Goal: Task Accomplishment & Management: Use online tool/utility

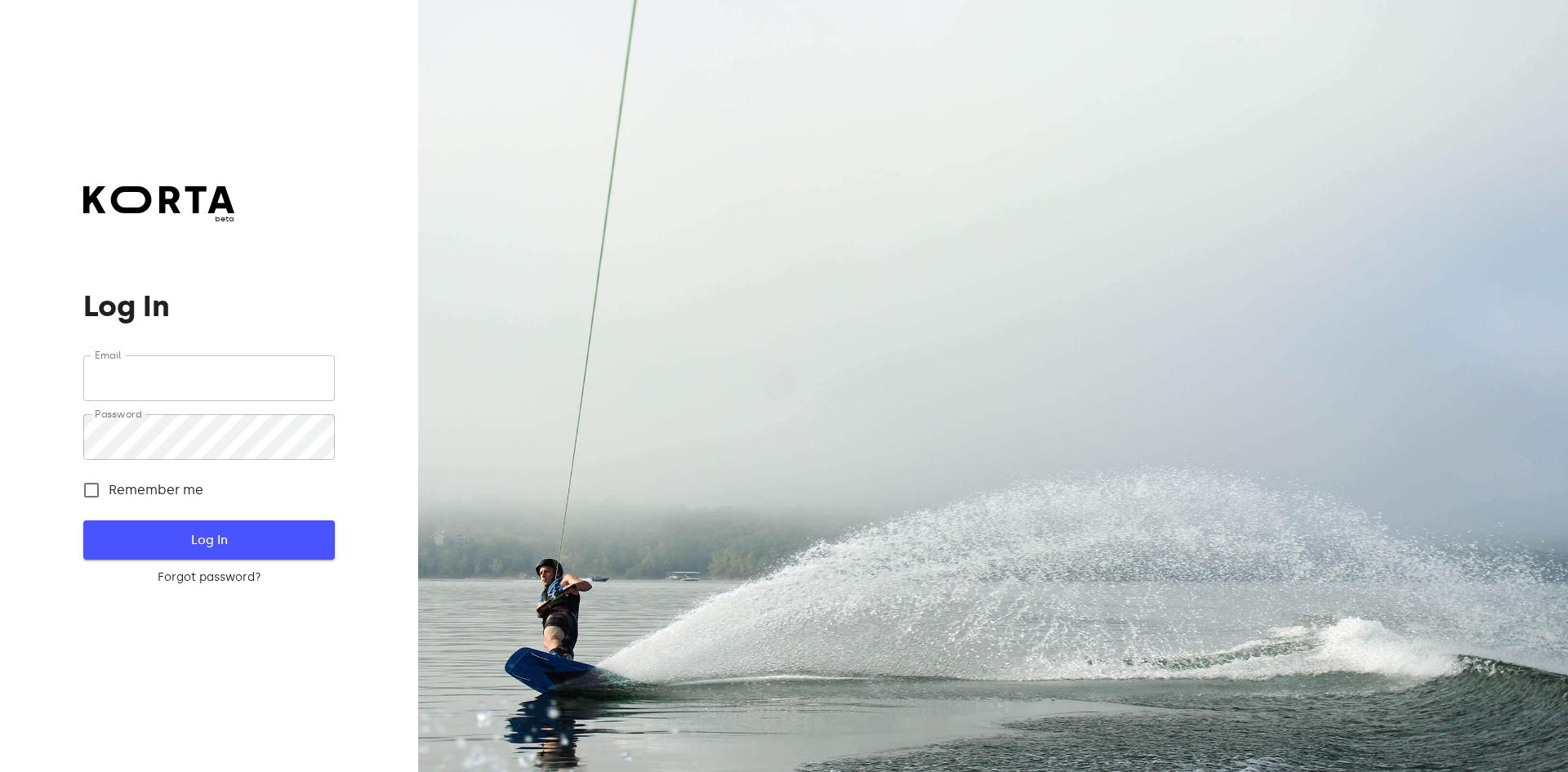
type input "[EMAIL_ADDRESS][DOMAIN_NAME]"
click at [211, 533] on span "Log In" at bounding box center [209, 540] width 199 height 22
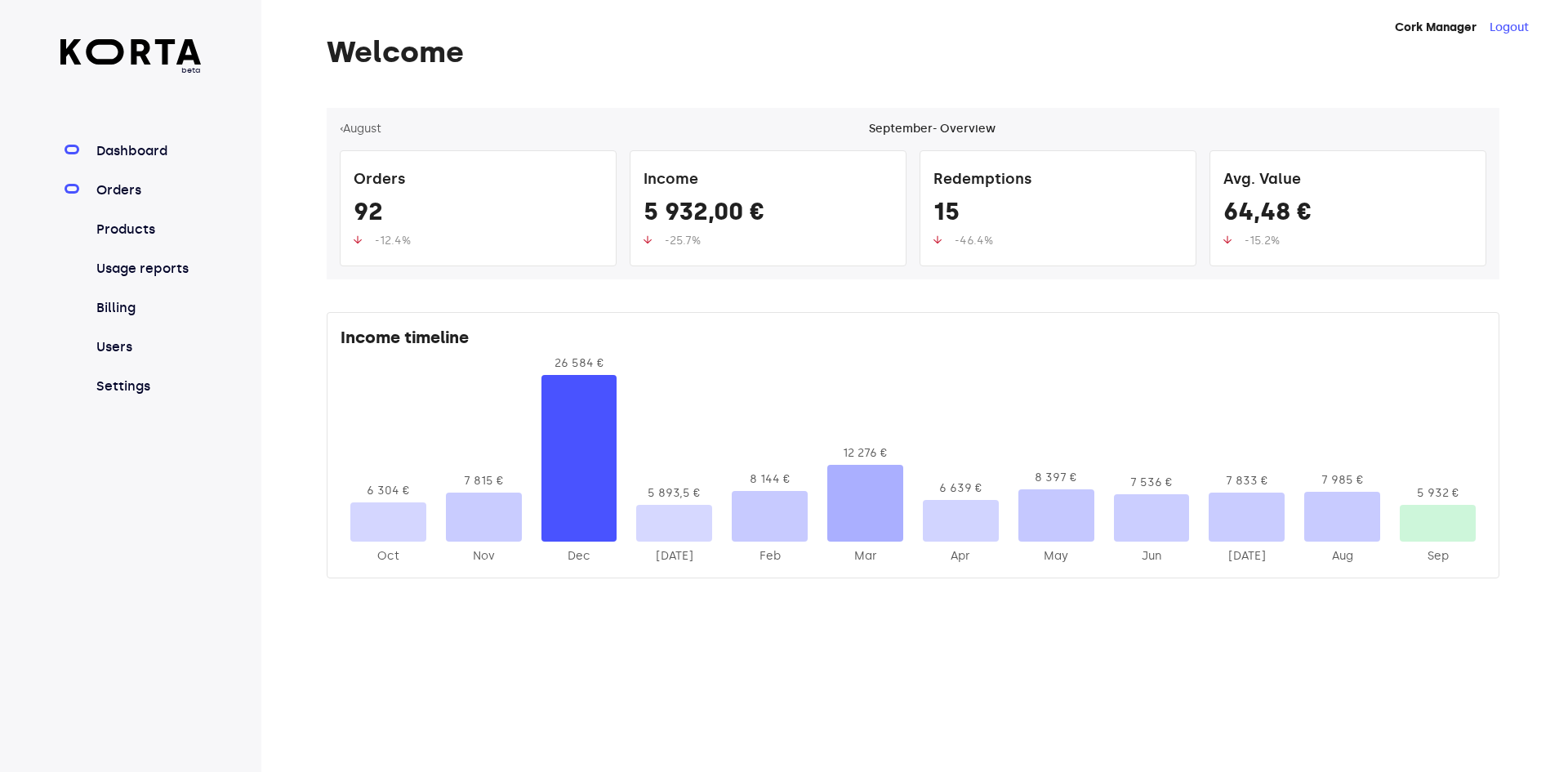
click at [116, 191] on link "Orders" at bounding box center [147, 191] width 109 height 20
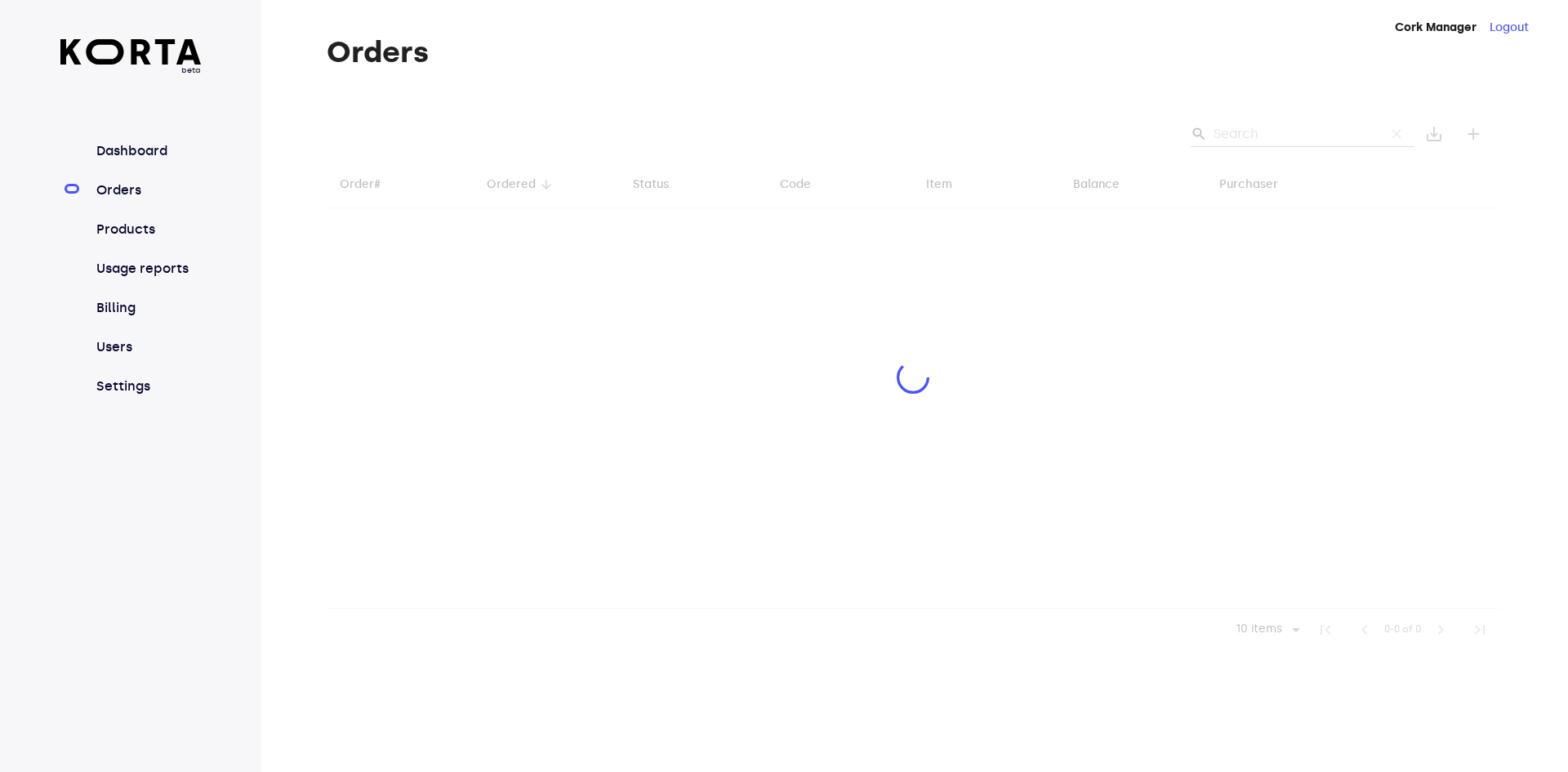
click at [1277, 131] on div at bounding box center [913, 379] width 1173 height 543
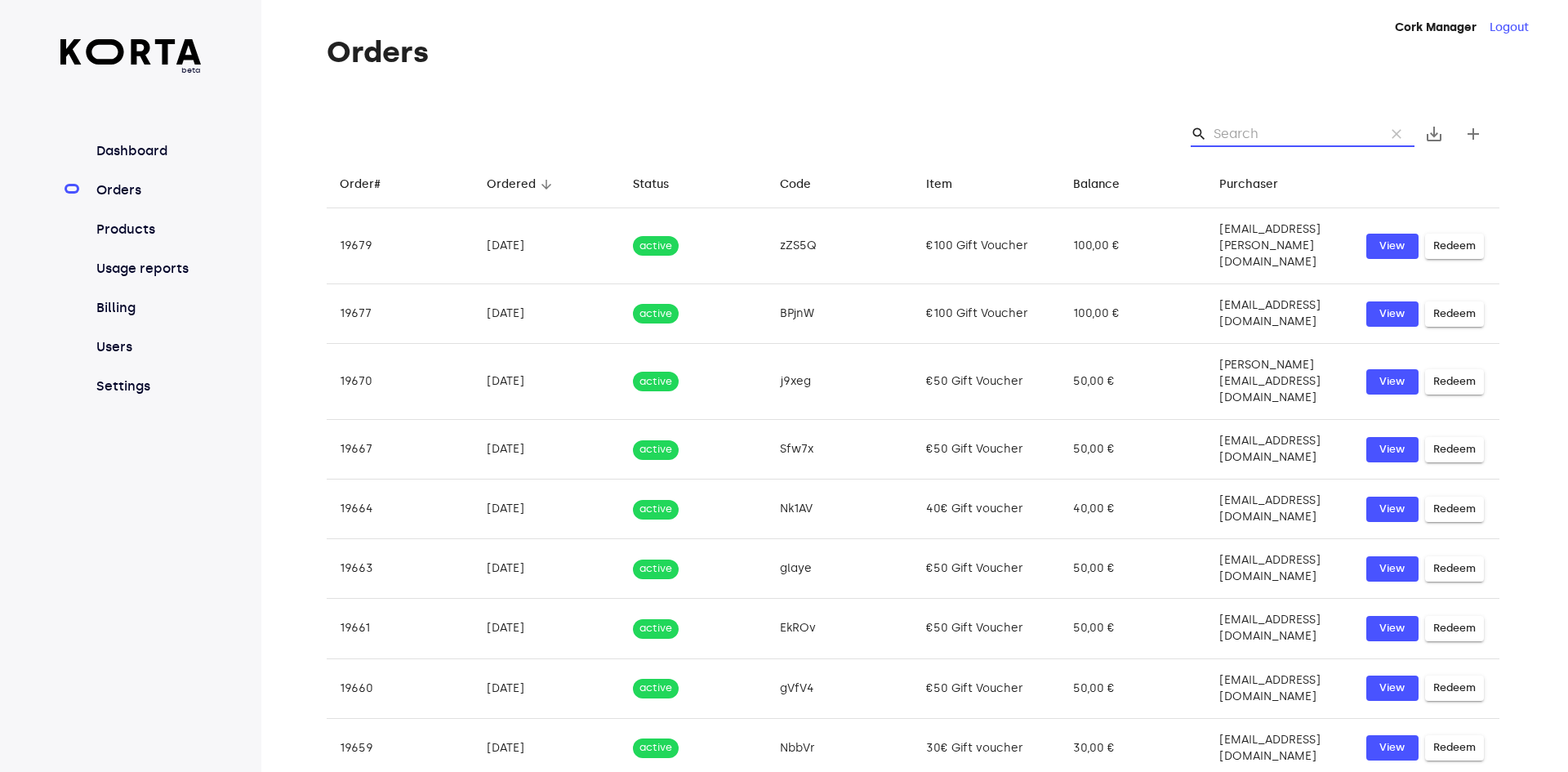
click at [1227, 132] on input "Search" at bounding box center [1293, 133] width 158 height 26
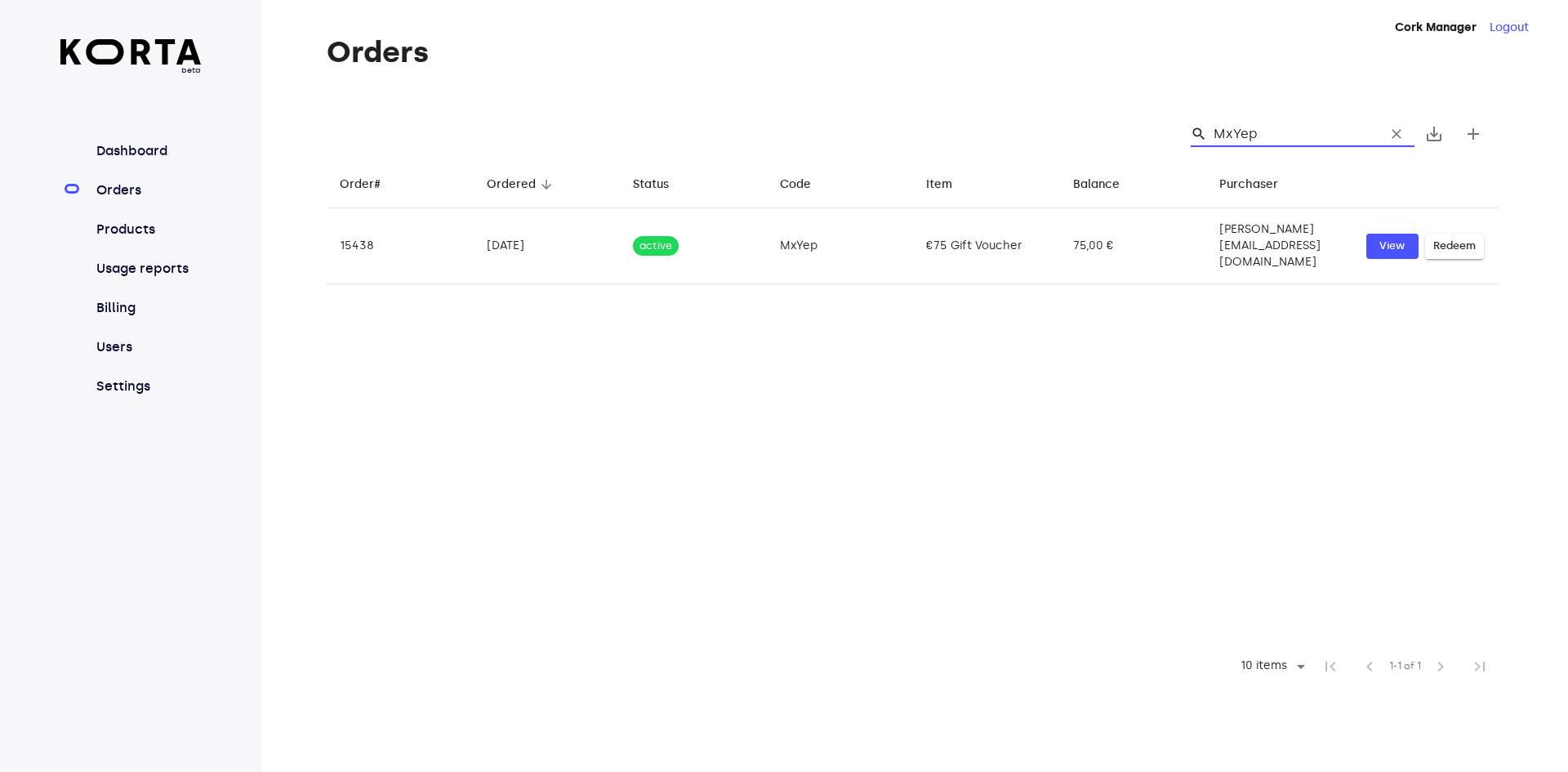
drag, startPoint x: 1286, startPoint y: 130, endPoint x: 1220, endPoint y: 130, distance: 66.0
click at [1220, 130] on input "MxYep" at bounding box center [1293, 133] width 158 height 26
type input "MxYep"
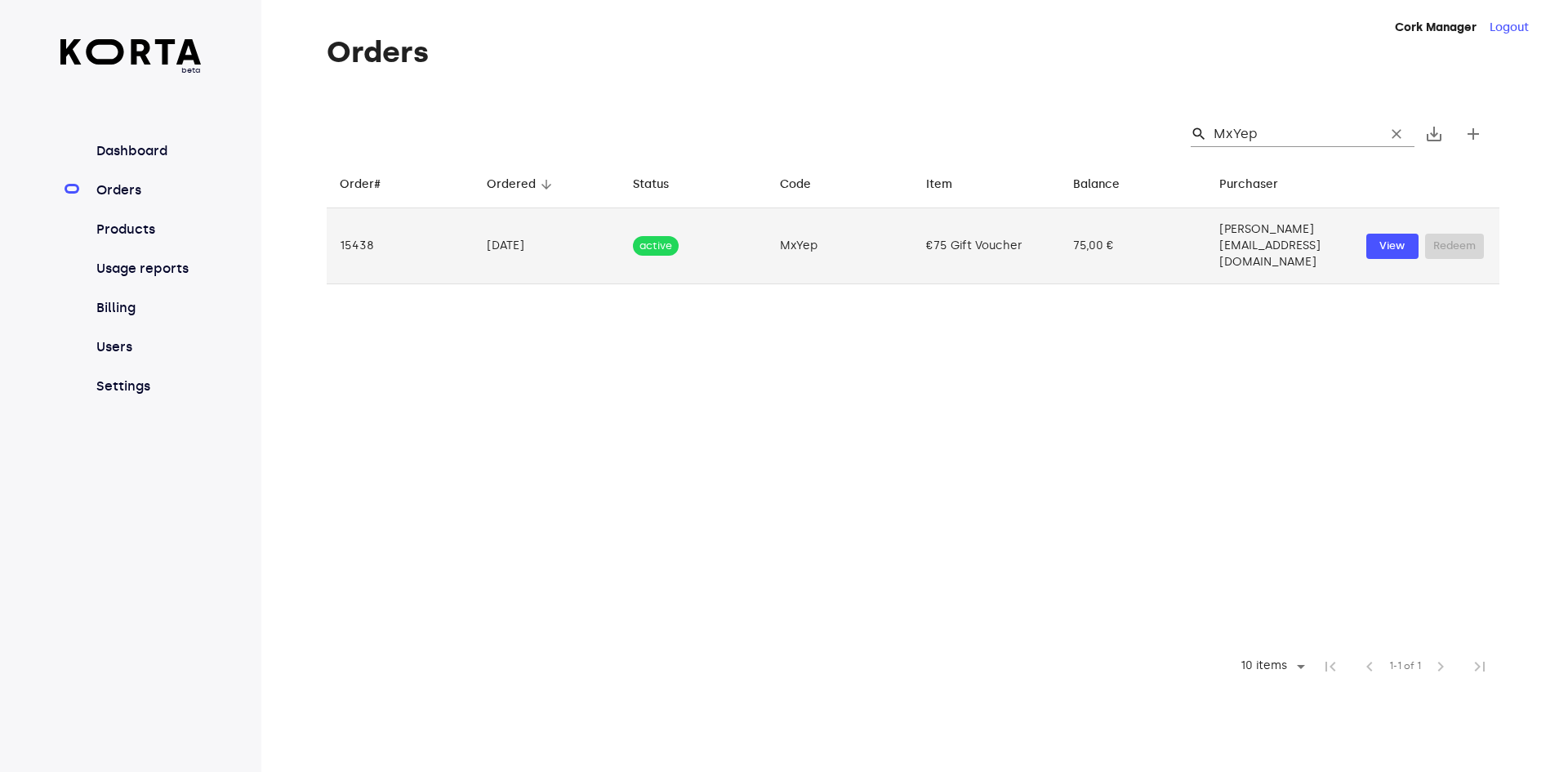
click at [1452, 234] on div "View Redeem" at bounding box center [1427, 246] width 121 height 25
click at [1391, 237] on span "View" at bounding box center [1392, 246] width 36 height 19
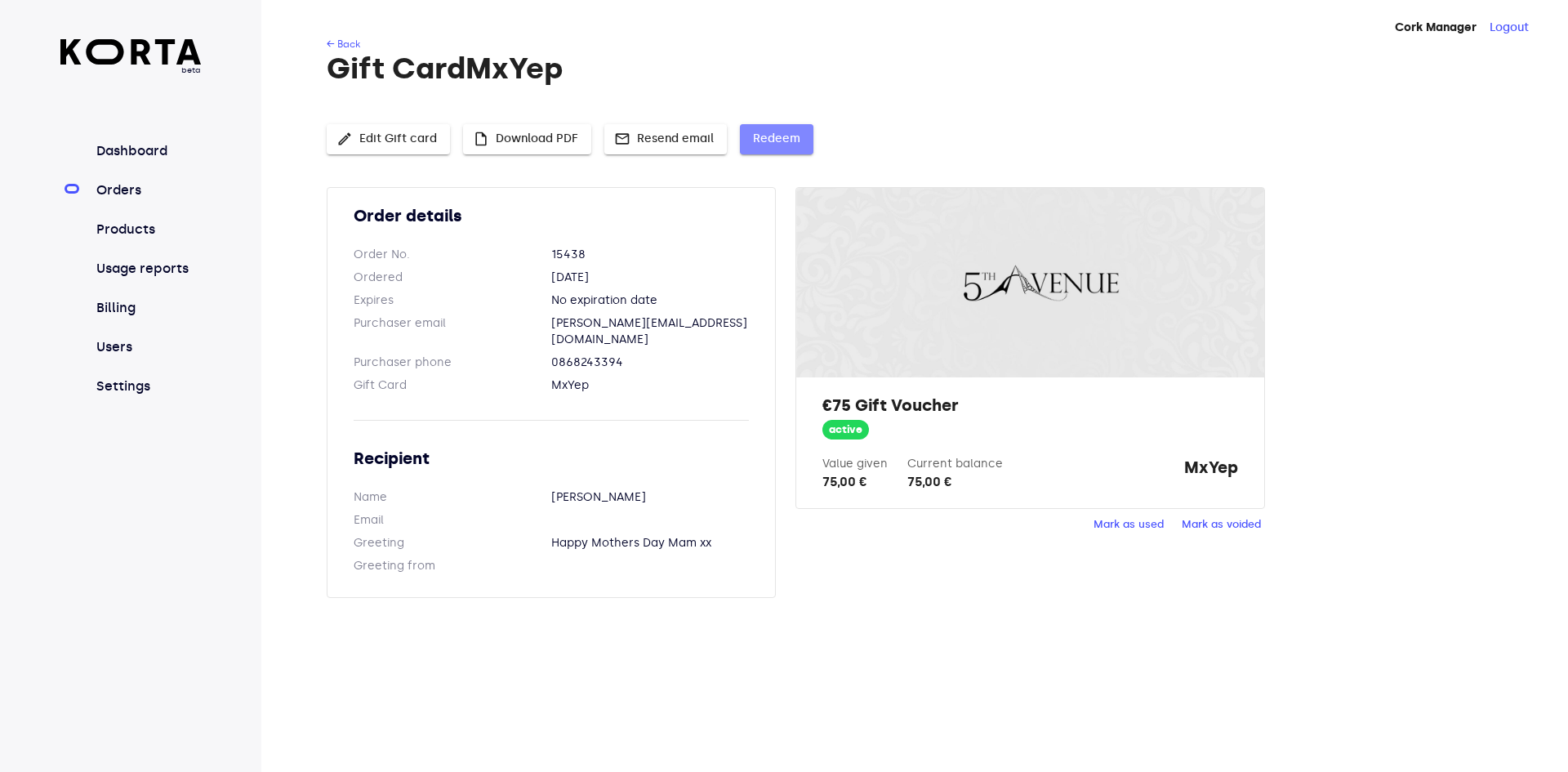
click at [779, 146] on span "Redeem" at bounding box center [776, 139] width 47 height 21
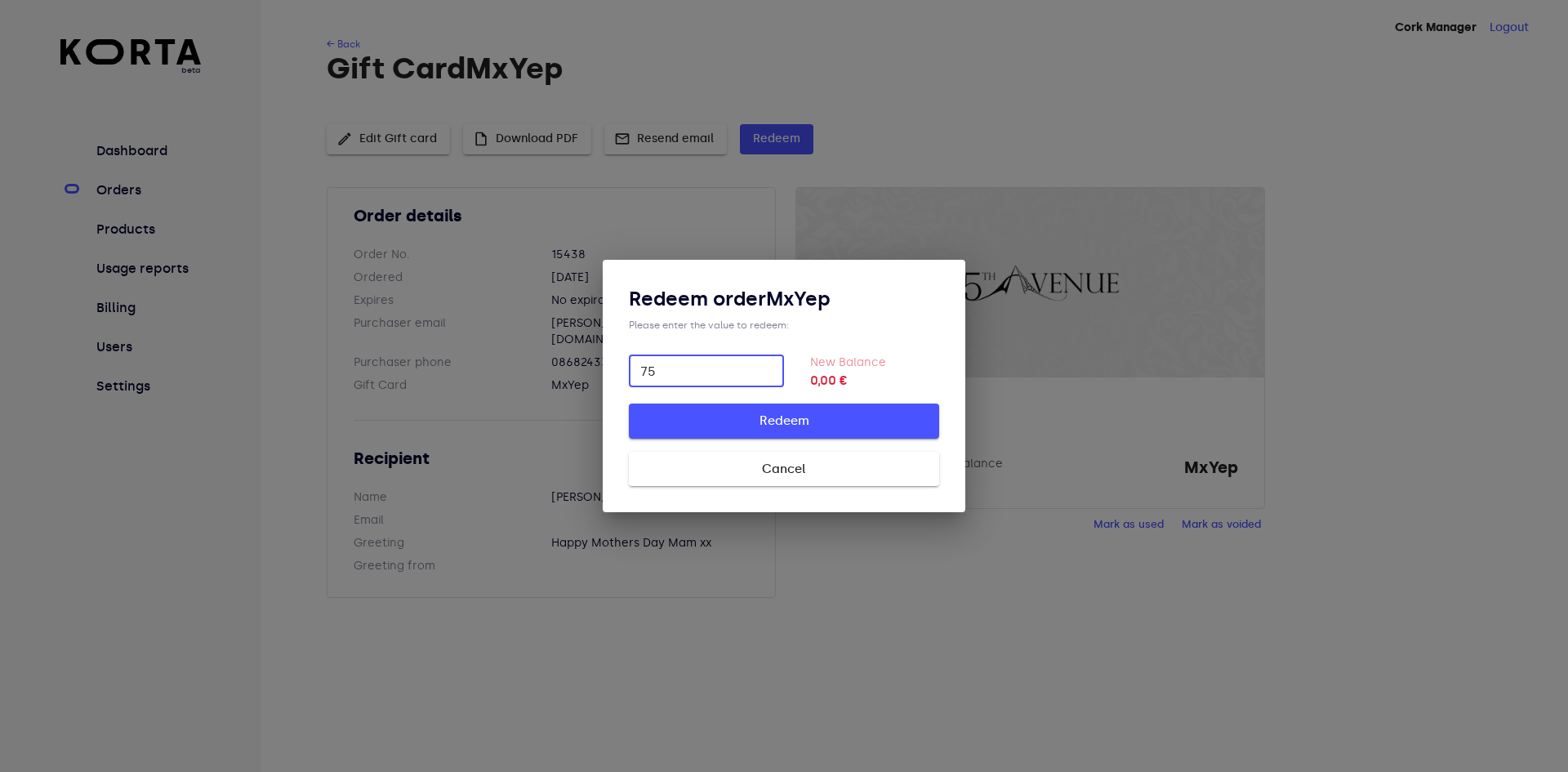
type input "75"
click at [847, 424] on span "Redeem" at bounding box center [784, 421] width 258 height 22
